Goal: Task Accomplishment & Management: Manage account settings

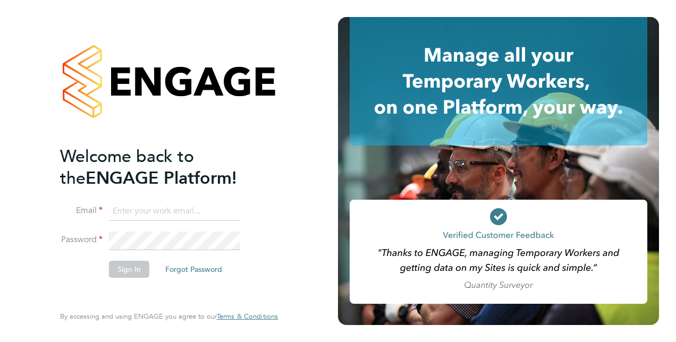
type input "[PERSON_NAME][EMAIL_ADDRESS][PERSON_NAME][DOMAIN_NAME]"
click at [48, 283] on div "Welcome back to the ENGAGE Platform! Email [PERSON_NAME][EMAIL_ADDRESS][PERSON_…" at bounding box center [169, 171] width 261 height 342
click at [141, 268] on button "Sign In" at bounding box center [129, 269] width 40 height 17
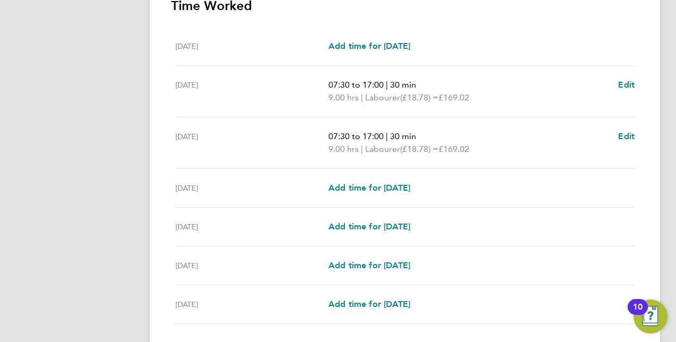
scroll to position [394, 0]
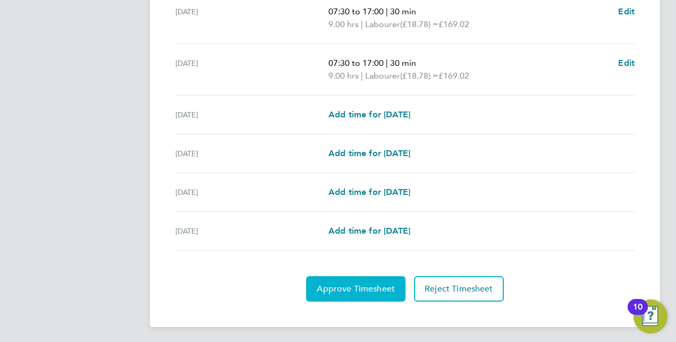
click at [367, 289] on span "Approve Timesheet" at bounding box center [356, 289] width 78 height 11
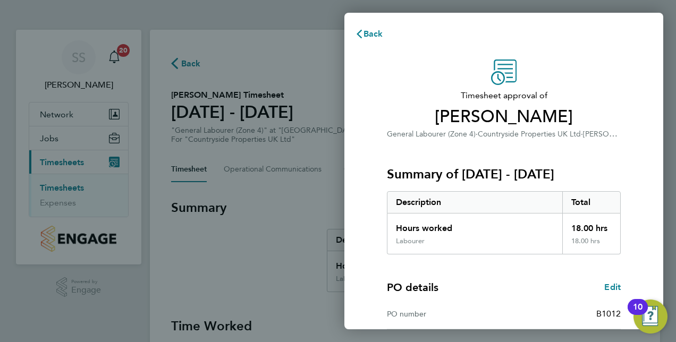
click at [486, 269] on div "PO details Edit PO number B1012 Start date 02 Sep 2024" at bounding box center [504, 307] width 234 height 105
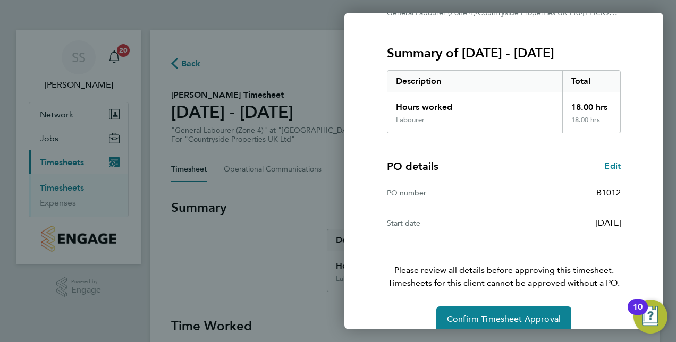
scroll to position [136, 0]
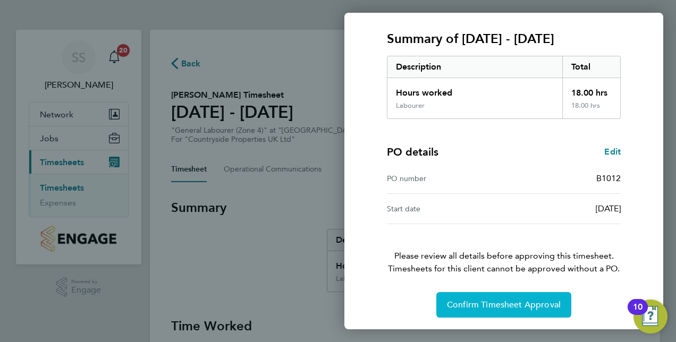
click at [490, 298] on button "Confirm Timesheet Approval" at bounding box center [504, 305] width 135 height 26
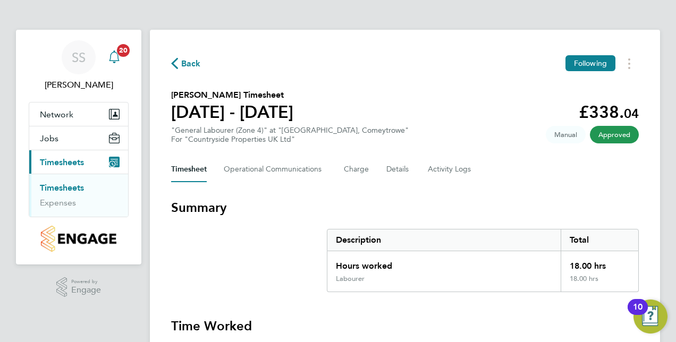
click at [115, 52] on icon "Main navigation" at bounding box center [114, 56] width 10 height 11
